Goal: Task Accomplishment & Management: Complete application form

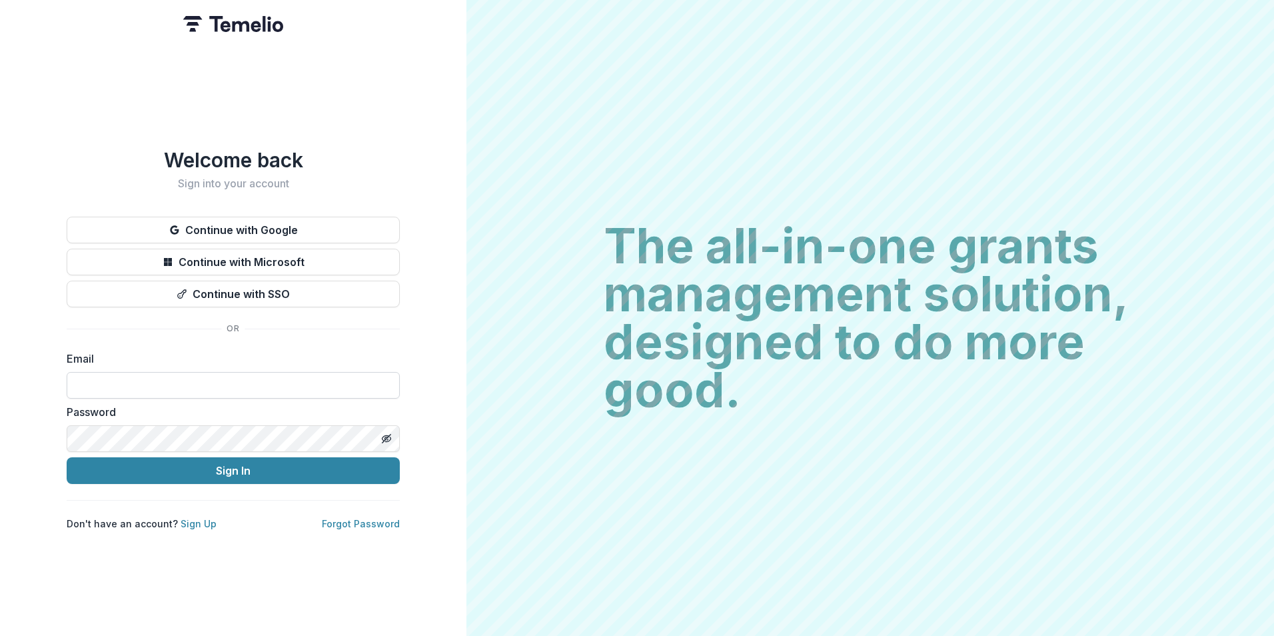
click at [158, 387] on input at bounding box center [233, 385] width 333 height 27
type input "**********"
click button "Sign In"
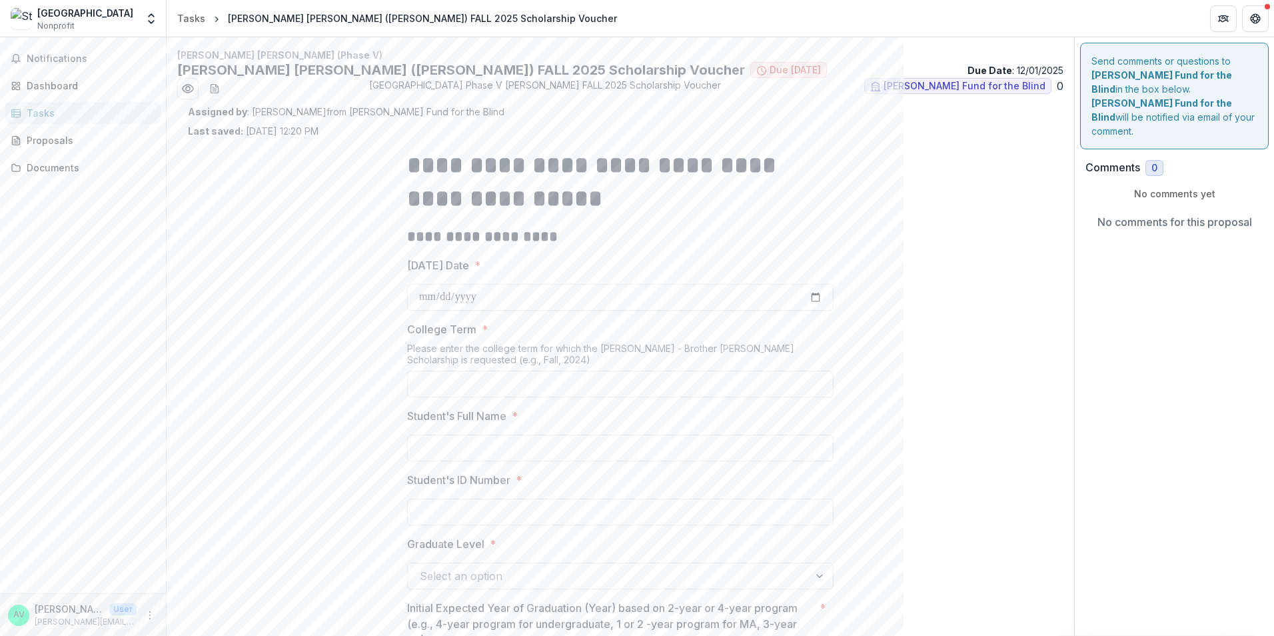
click at [195, 29] on header "Tasks [PERSON_NAME] [PERSON_NAME] ([PERSON_NAME]) FALL 2025 Scholarship Voucher" at bounding box center [721, 18] width 1108 height 37
click at [192, 20] on div "Tasks" at bounding box center [191, 18] width 28 height 14
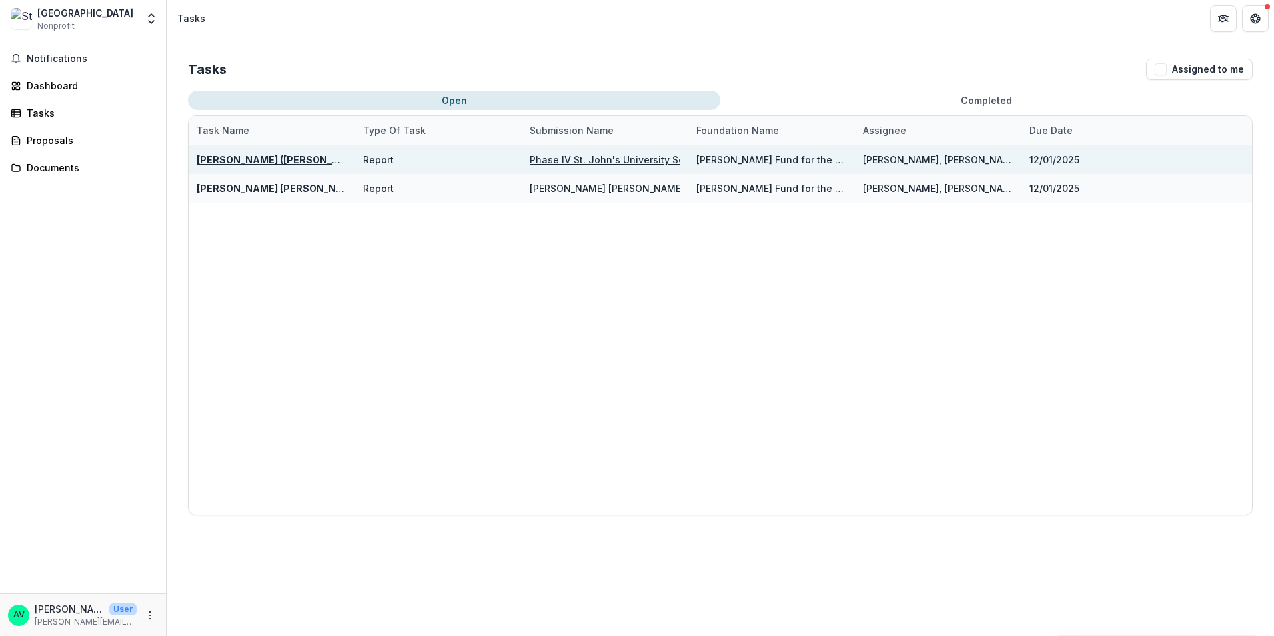
click at [275, 155] on u "[PERSON_NAME] ([PERSON_NAME]) FALL 2025 Scholarship Voucher" at bounding box center [359, 159] width 325 height 11
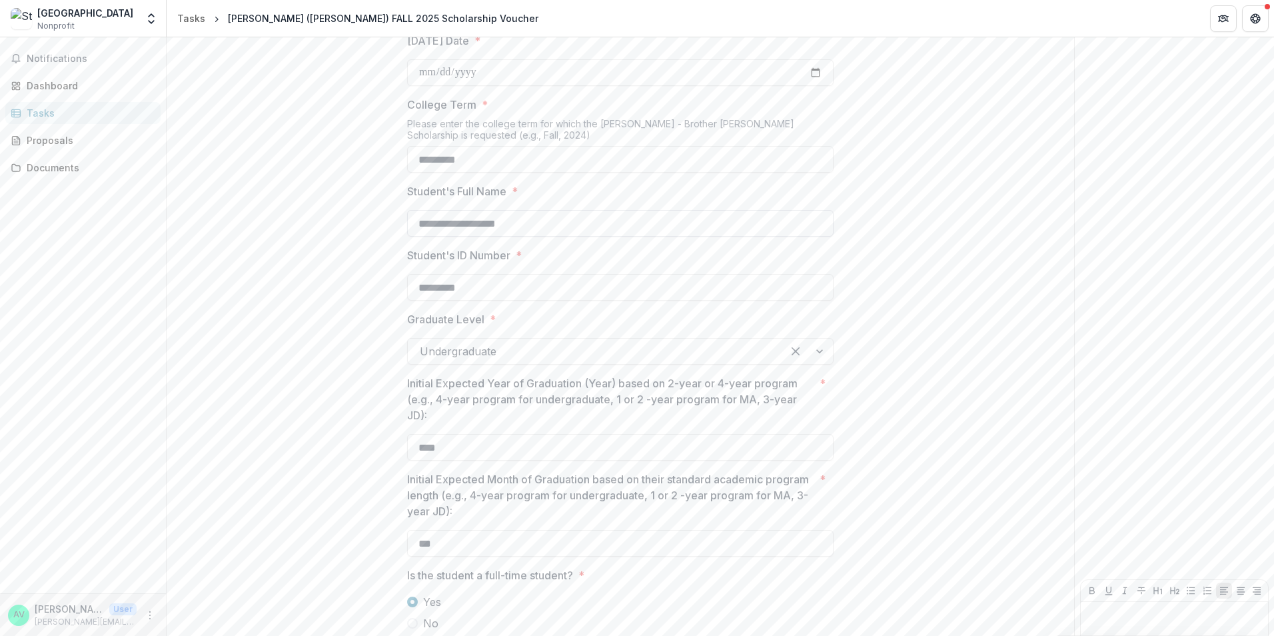
scroll to position [312, 0]
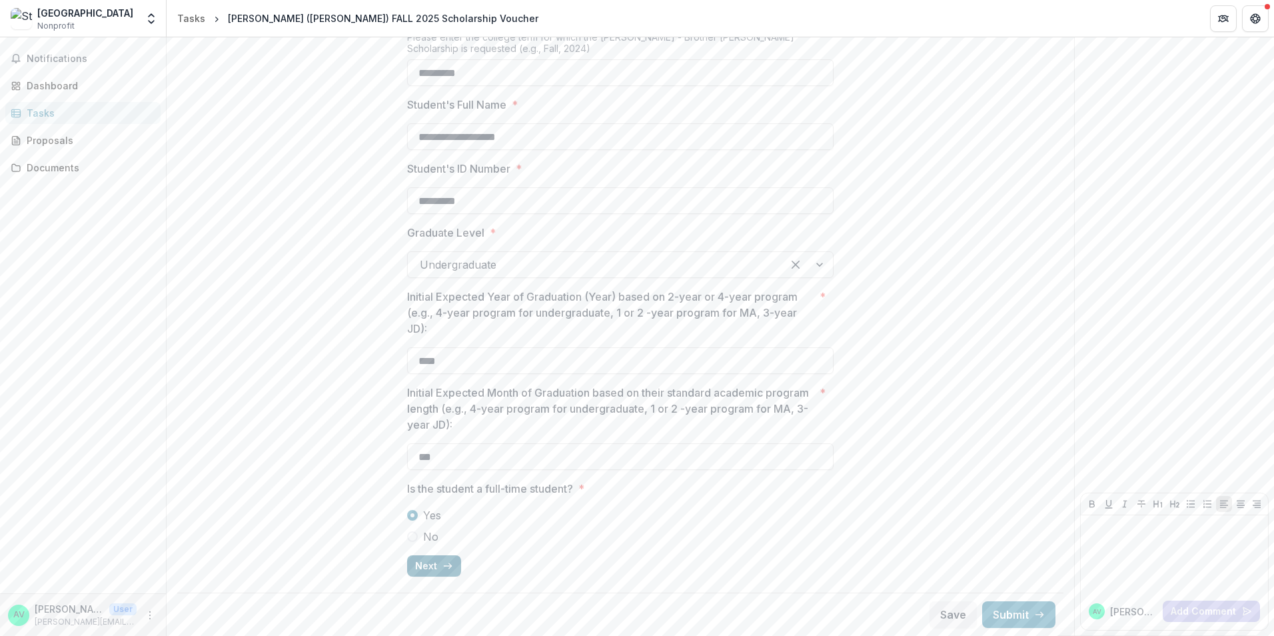
click at [422, 562] on button "Next" at bounding box center [434, 565] width 54 height 21
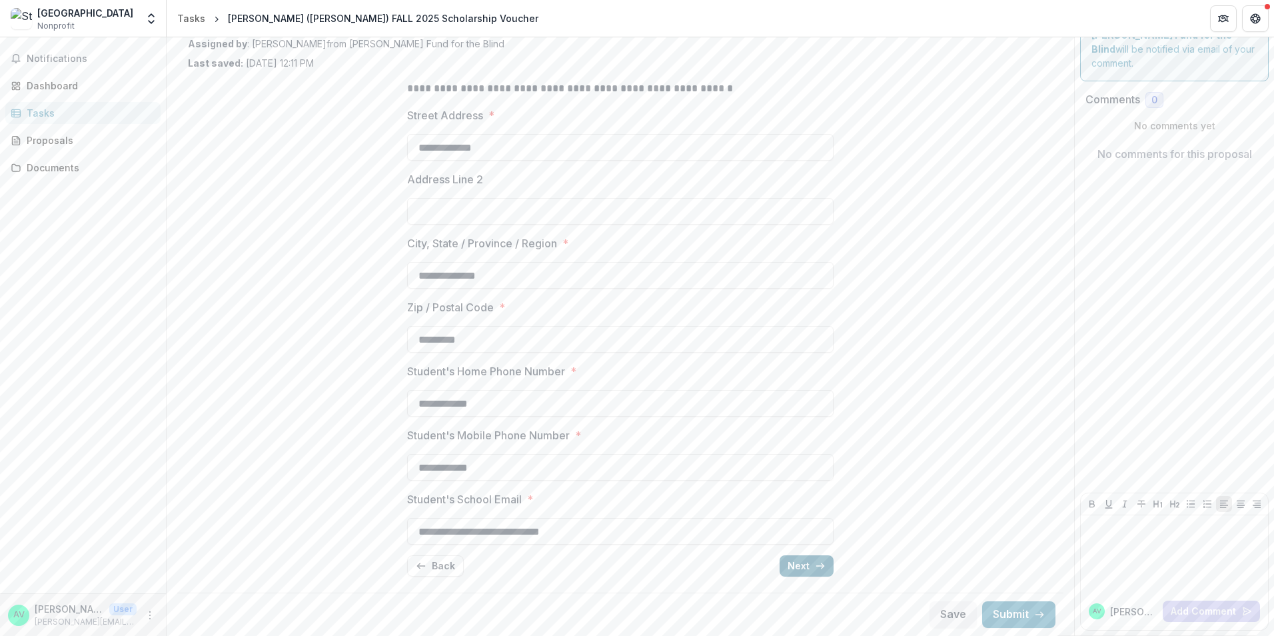
scroll to position [68, 0]
click at [791, 562] on button "Next" at bounding box center [807, 565] width 54 height 21
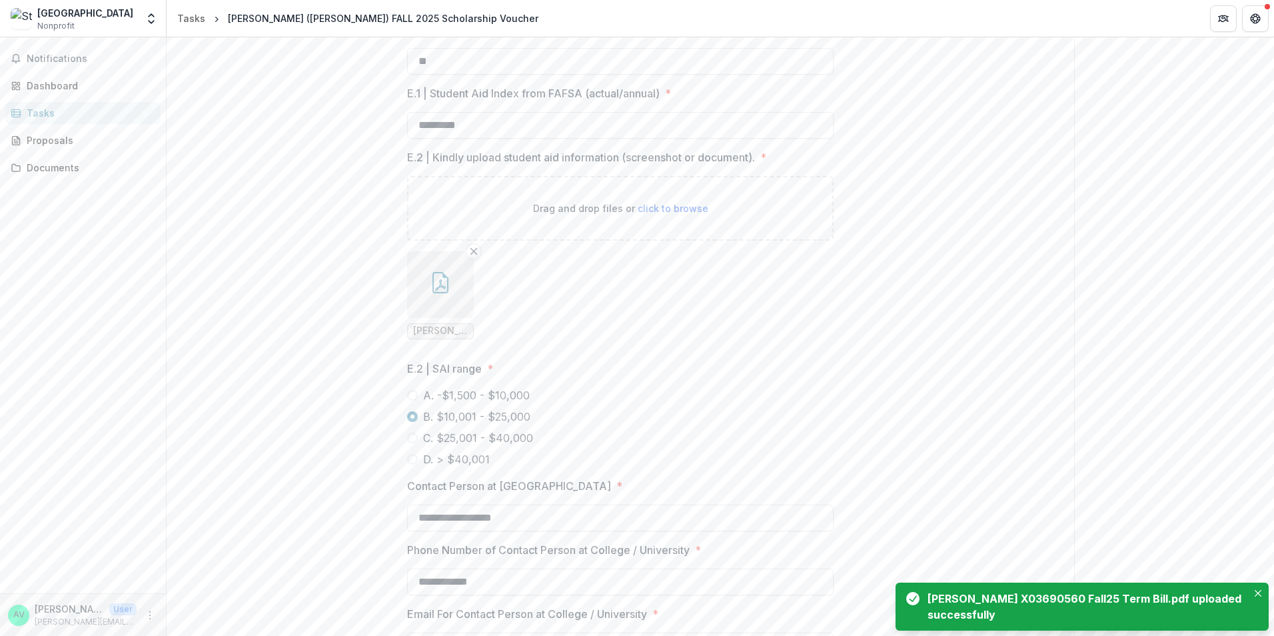
scroll to position [1188, 0]
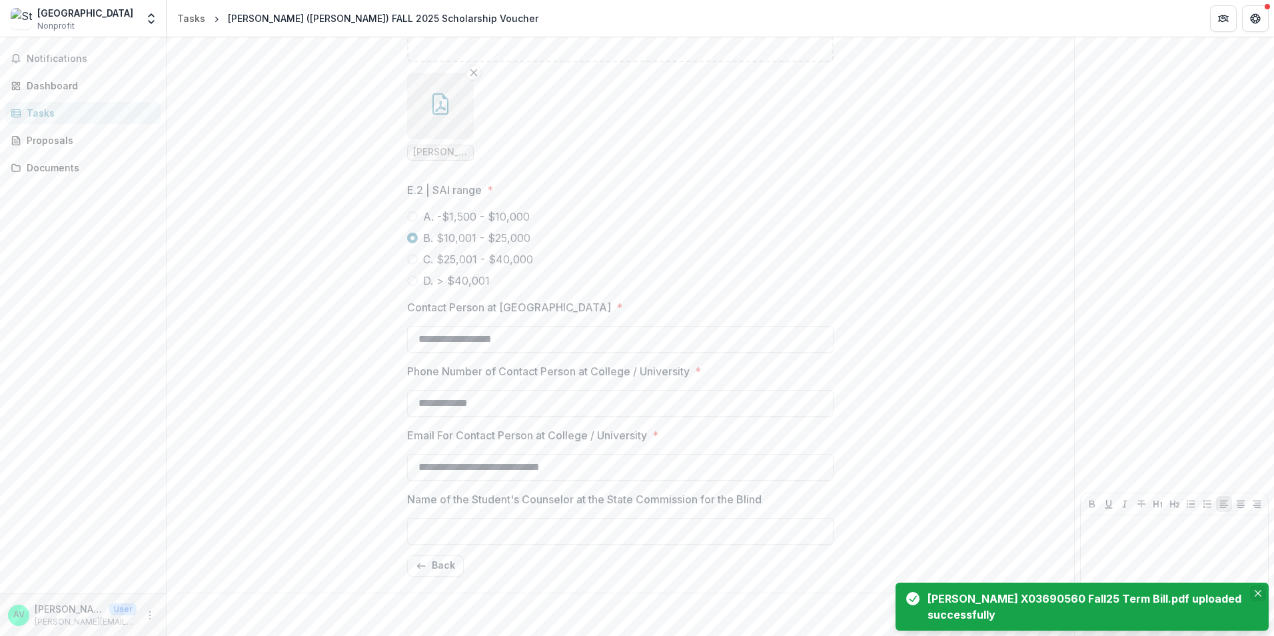
click at [1253, 590] on button "Close" at bounding box center [1258, 593] width 16 height 16
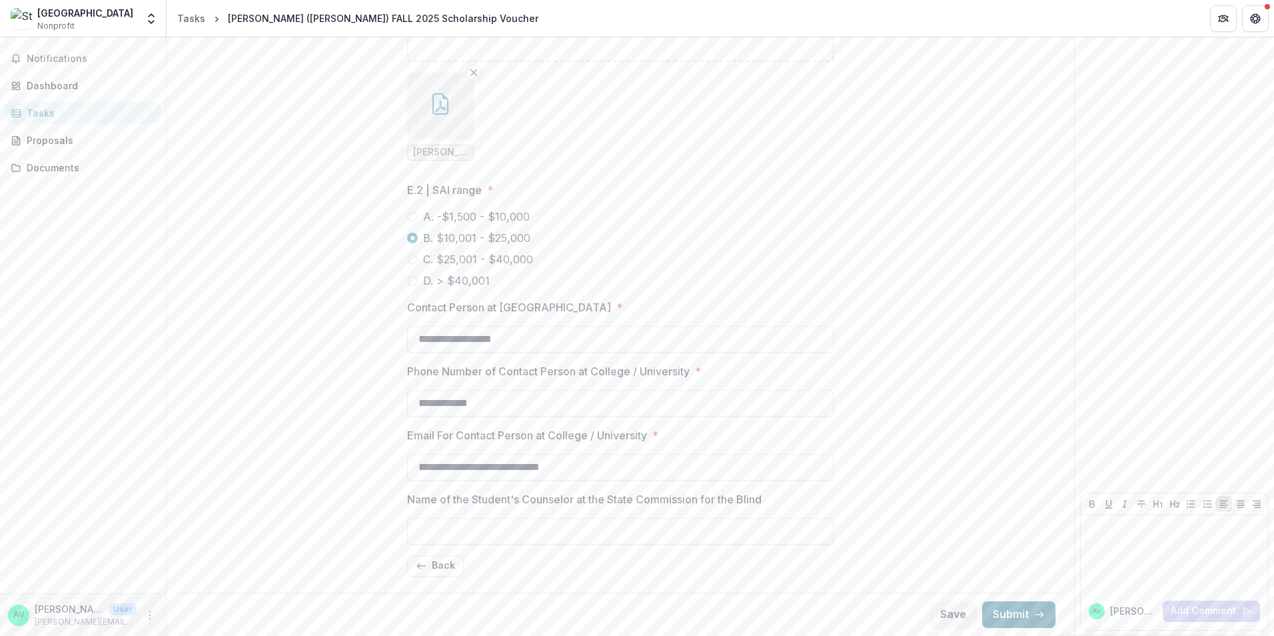
click at [1000, 617] on button "Submit" at bounding box center [1018, 614] width 73 height 27
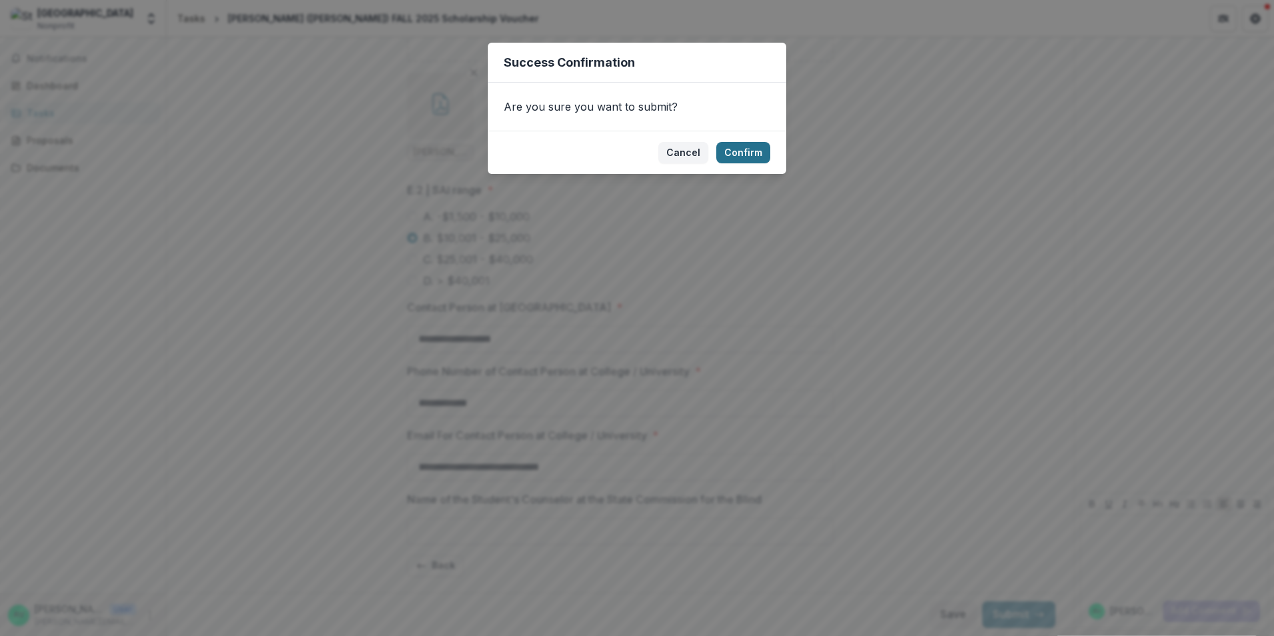
click at [744, 147] on button "Confirm" at bounding box center [743, 152] width 54 height 21
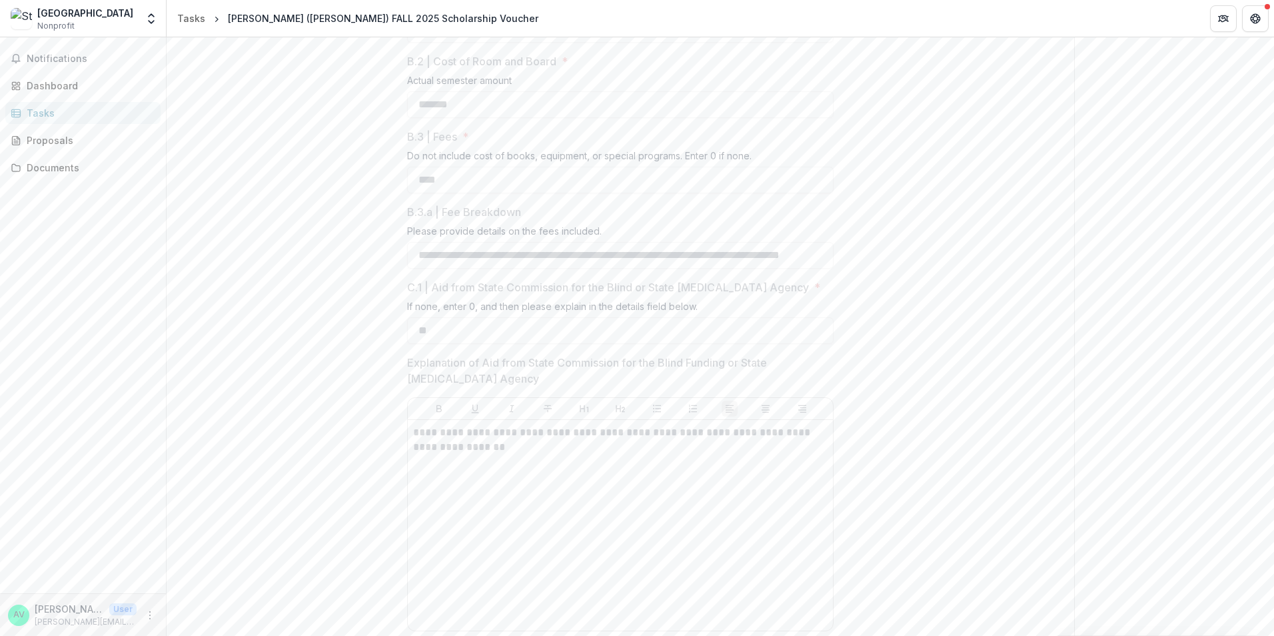
scroll to position [0, 0]
